Goal: Connect with others: Connect with others

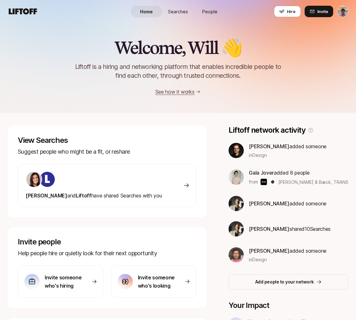
click at [176, 10] on span "Searches" at bounding box center [178, 11] width 20 height 7
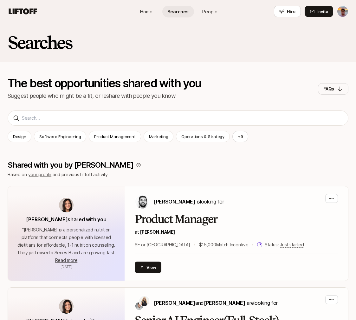
click at [144, 11] on span "Home" at bounding box center [146, 11] width 12 height 7
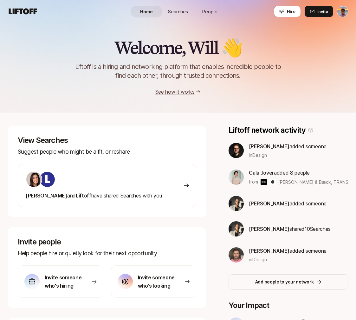
click at [211, 8] on link "People" at bounding box center [210, 12] width 32 height 12
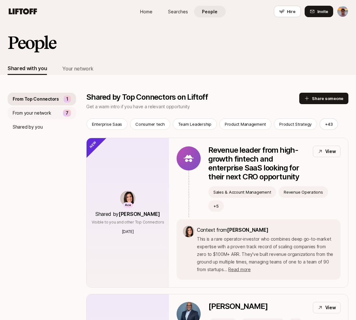
click at [34, 113] on p "From your network" at bounding box center [32, 113] width 38 height 8
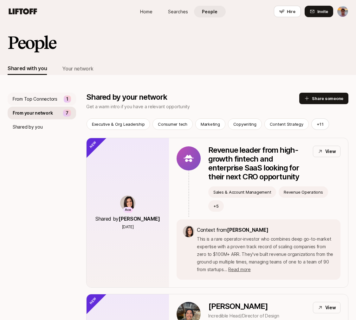
click at [39, 103] on div "From Top Connectors 1" at bounding box center [42, 99] width 69 height 13
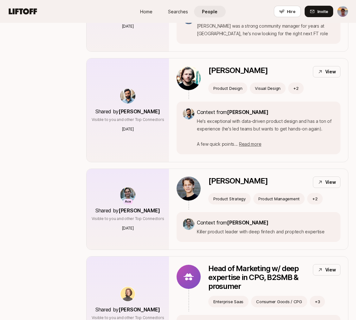
scroll to position [1928, 0]
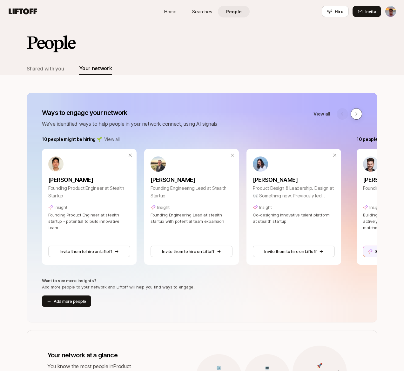
click at [358, 118] on button at bounding box center [355, 113] width 11 height 11
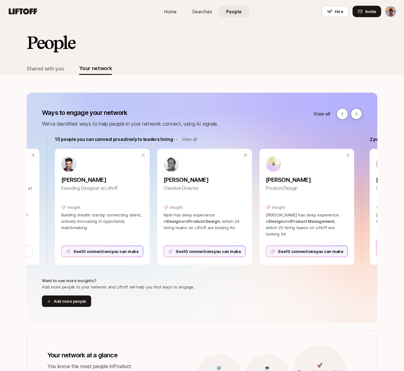
scroll to position [0, 314]
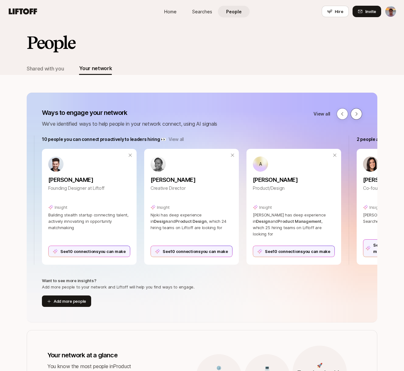
click at [358, 115] on icon at bounding box center [355, 113] width 5 height 5
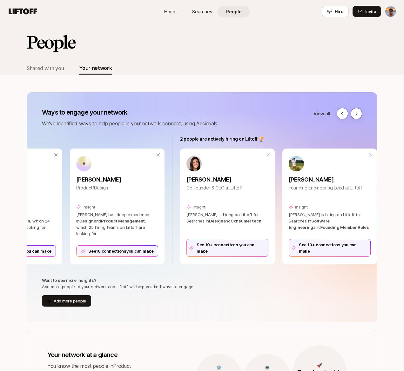
scroll to position [0, 506]
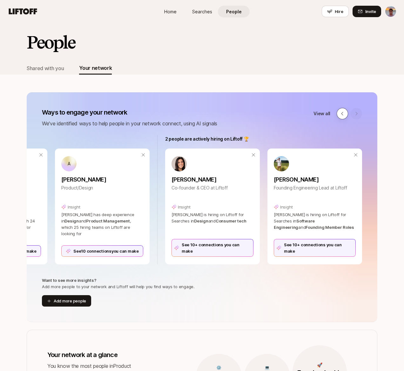
click at [341, 114] on icon at bounding box center [341, 113] width 5 height 5
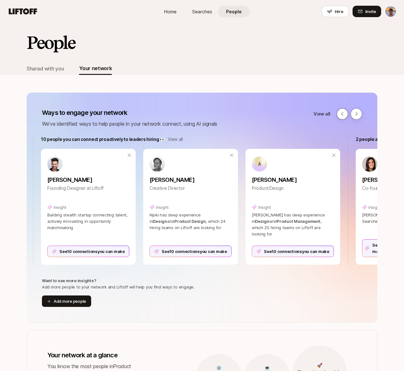
scroll to position [0, 314]
click at [341, 114] on icon at bounding box center [341, 113] width 5 height 5
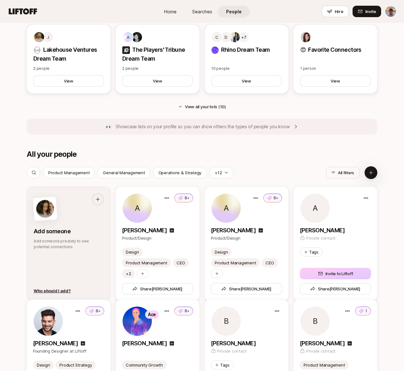
scroll to position [686, 0]
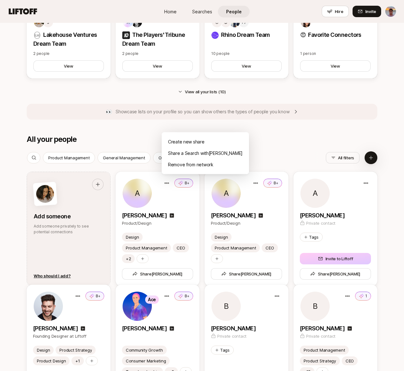
drag, startPoint x: 283, startPoint y: 138, endPoint x: 281, endPoint y: 142, distance: 3.8
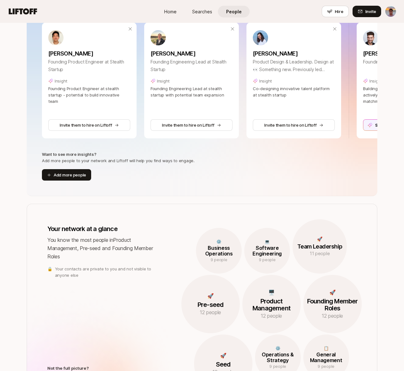
scroll to position [0, 0]
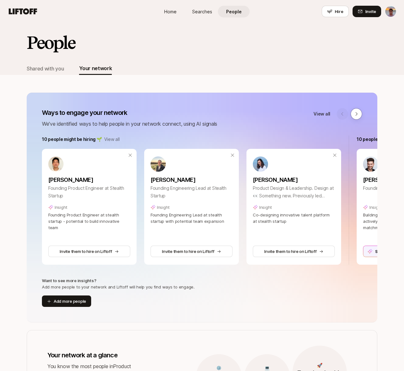
click at [389, 14] on html "Home Searches People Hire Home Searches People Hire Hire Invite People Shared w…" at bounding box center [202, 185] width 404 height 371
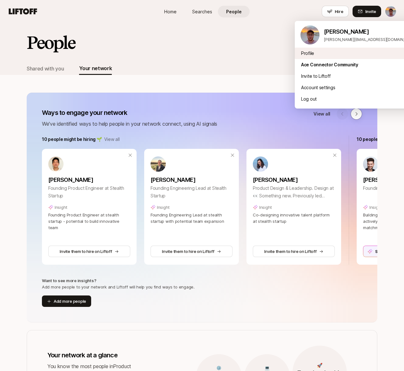
click at [304, 52] on div "Profile" at bounding box center [357, 53] width 127 height 11
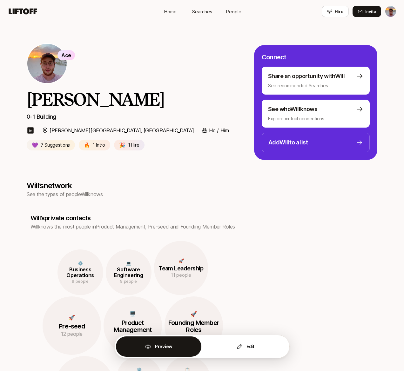
click at [391, 10] on html "Home Searches People Hire Home Searches People Hire Hire Invite Ace Will Berkow…" at bounding box center [202, 185] width 404 height 371
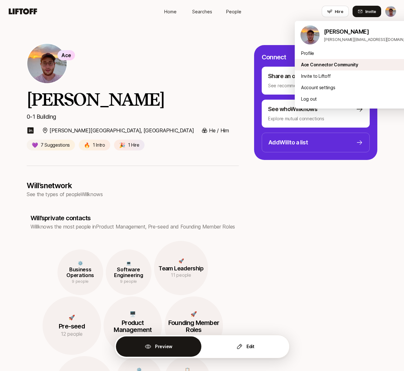
click at [312, 65] on div "Ace Connector Community" at bounding box center [357, 64] width 127 height 11
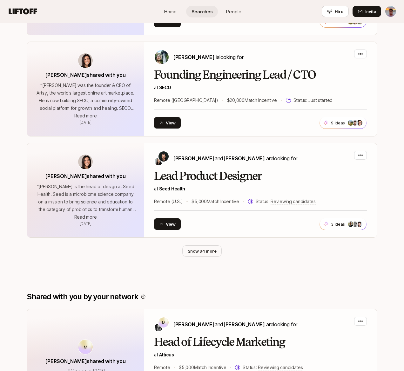
scroll to position [354, 0]
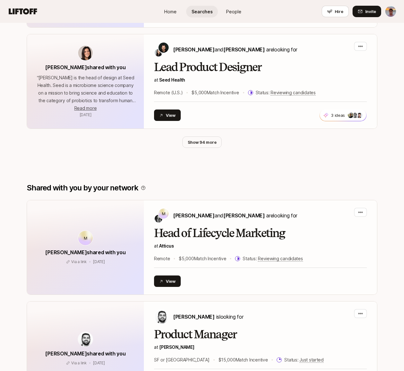
click at [194, 144] on button "Show 94 more" at bounding box center [202, 141] width 40 height 11
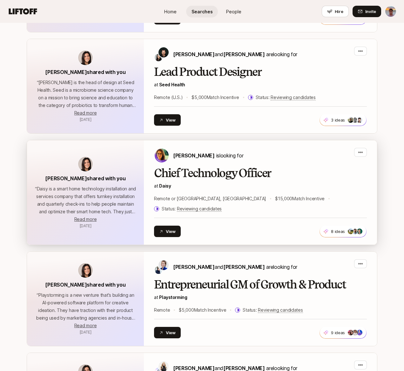
scroll to position [0, 0]
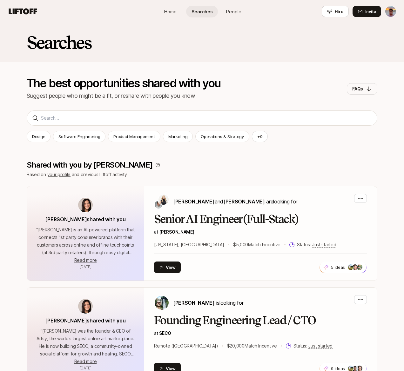
click at [391, 13] on html "Home Searches People Hire Home Searches People Hire Hire Invite Searches The be…" at bounding box center [202, 185] width 404 height 371
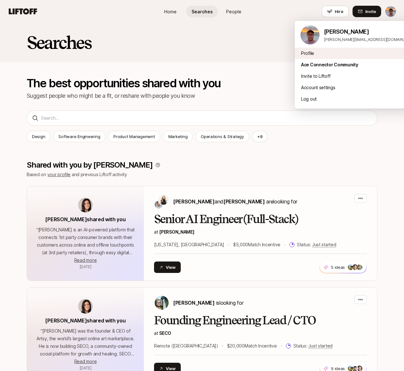
click at [308, 51] on div "Profile" at bounding box center [357, 53] width 127 height 11
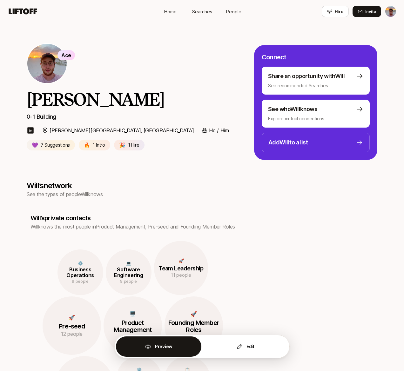
click at [172, 11] on span "Home" at bounding box center [170, 11] width 12 height 7
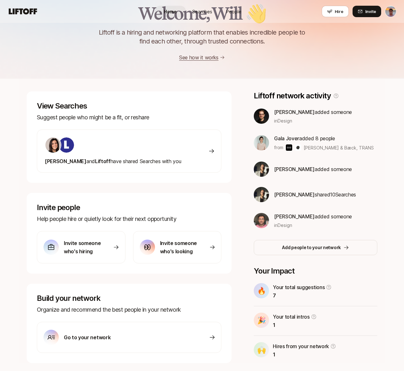
scroll to position [52, 0]
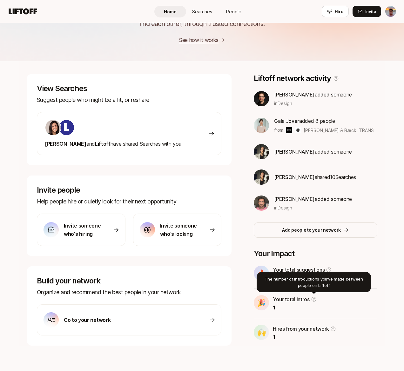
click at [292, 300] on p "Your total intros" at bounding box center [290, 299] width 37 height 8
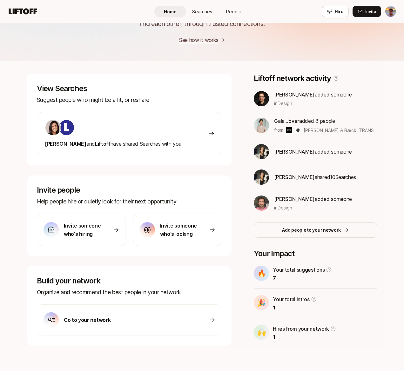
click at [271, 302] on div "🎉 Your total intros 1" at bounding box center [314, 303] width 123 height 16
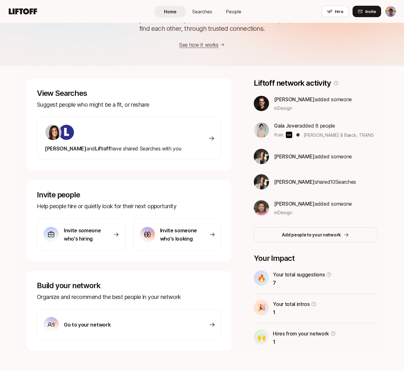
scroll to position [0, 0]
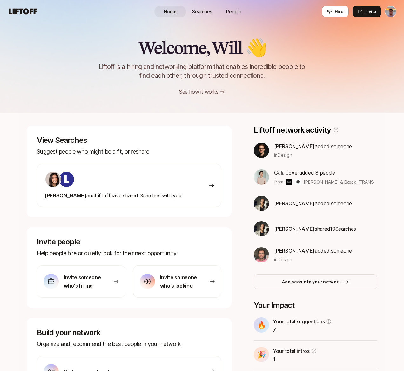
click at [200, 12] on span "Searches" at bounding box center [202, 11] width 20 height 7
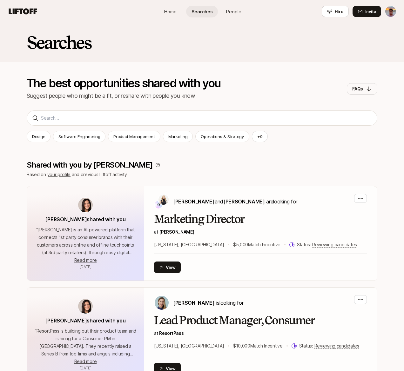
click at [230, 11] on span "People" at bounding box center [233, 11] width 15 height 7
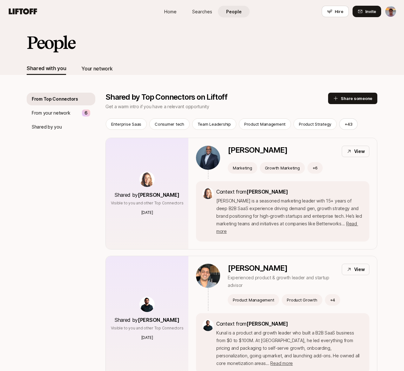
click at [97, 68] on div "Your network" at bounding box center [96, 68] width 31 height 8
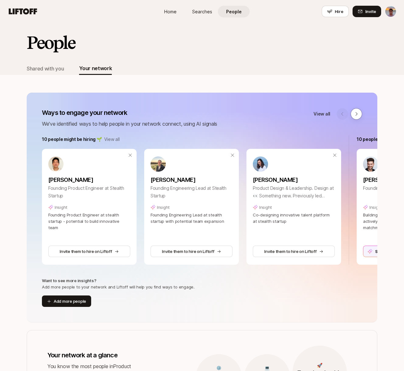
click at [200, 10] on span "Searches" at bounding box center [202, 11] width 20 height 7
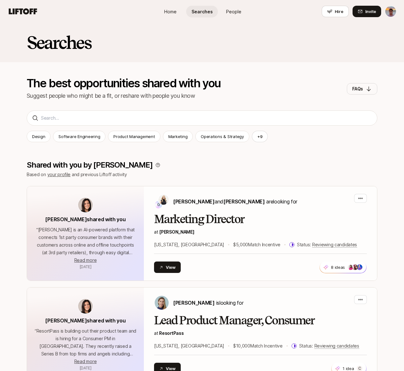
click at [167, 9] on span "Home" at bounding box center [170, 11] width 12 height 7
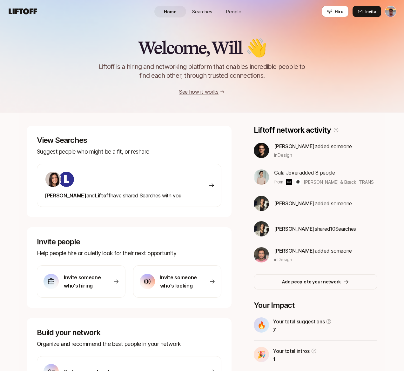
click at [262, 175] on img at bounding box center [260, 176] width 15 height 15
click at [226, 10] on span "People" at bounding box center [233, 11] width 15 height 7
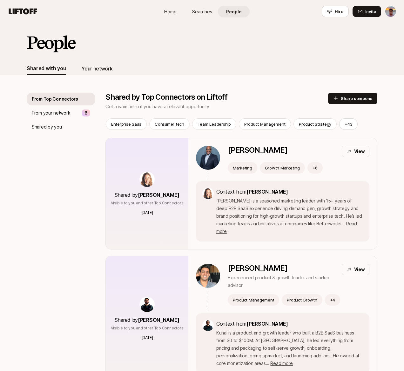
click at [96, 69] on div "Your network" at bounding box center [96, 68] width 31 height 8
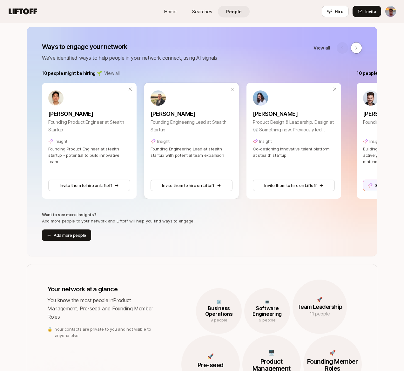
scroll to position [119, 0]
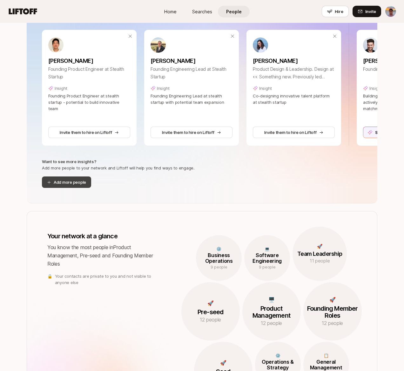
click at [64, 180] on button "Add more people" at bounding box center [66, 181] width 49 height 11
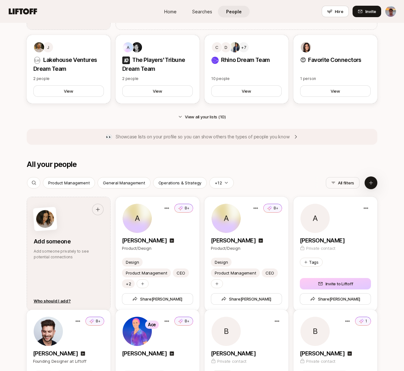
scroll to position [706, 0]
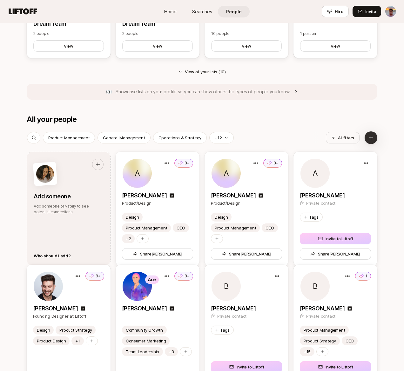
click at [370, 139] on icon at bounding box center [370, 137] width 5 height 5
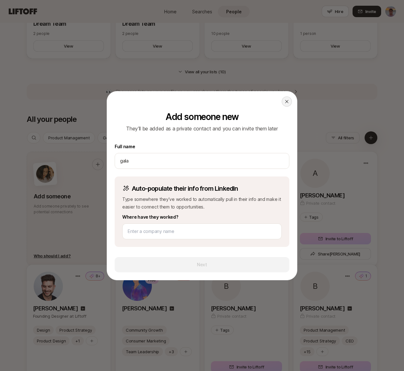
type input "gala"
click at [287, 102] on icon at bounding box center [286, 101] width 5 height 5
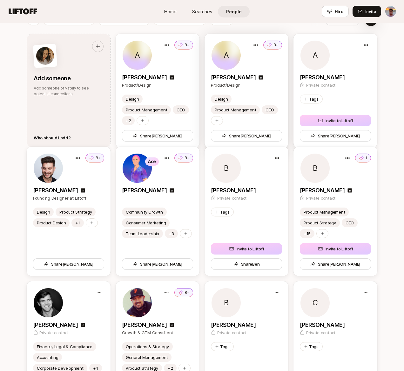
scroll to position [795, 0]
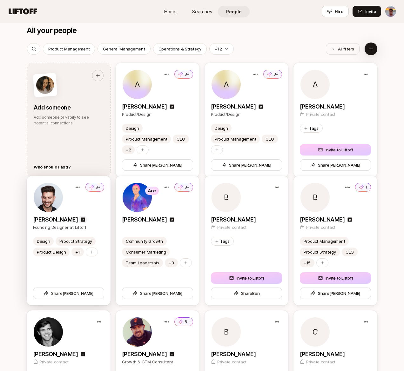
click at [80, 220] on icon at bounding box center [82, 219] width 5 height 5
click at [49, 220] on p "[PERSON_NAME]" at bounding box center [55, 219] width 45 height 9
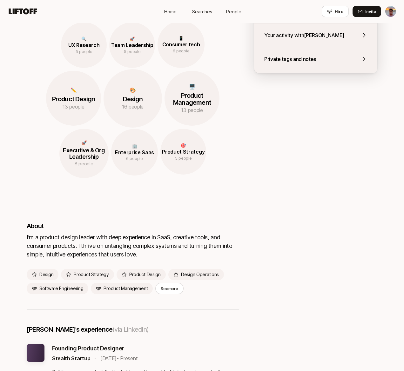
scroll to position [338, 0]
